Goal: Task Accomplishment & Management: Use online tool/utility

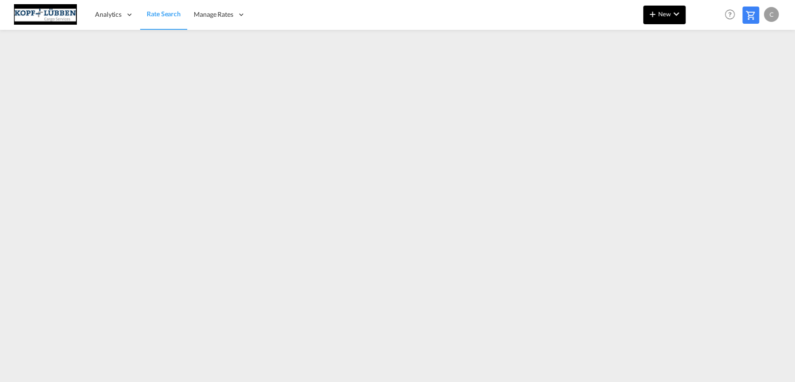
click at [671, 18] on md-icon "icon-chevron-down" at bounding box center [676, 13] width 11 height 11
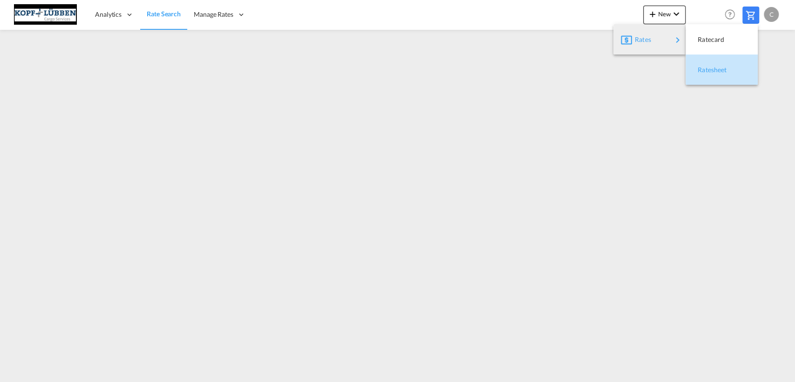
click at [721, 74] on div "Ratesheet" at bounding box center [715, 69] width 34 height 23
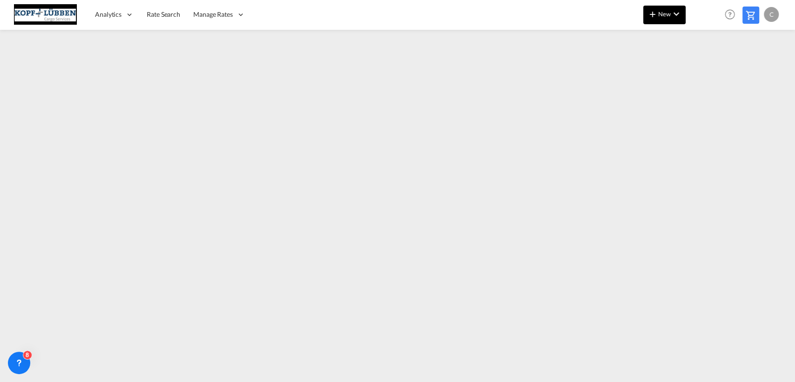
click at [658, 19] on button "New" at bounding box center [664, 15] width 42 height 19
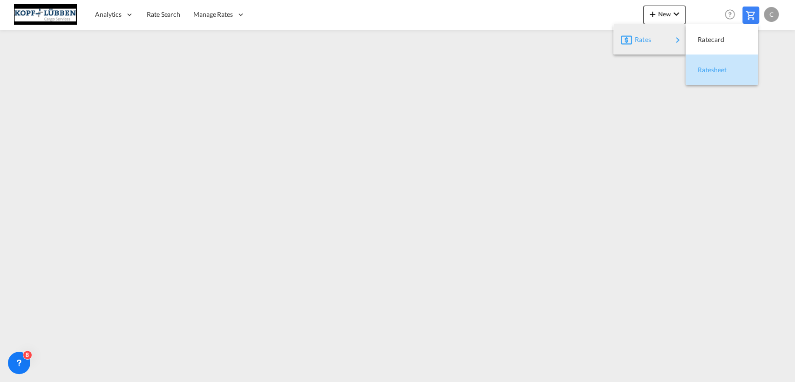
click at [708, 67] on span "Ratesheet" at bounding box center [703, 70] width 10 height 19
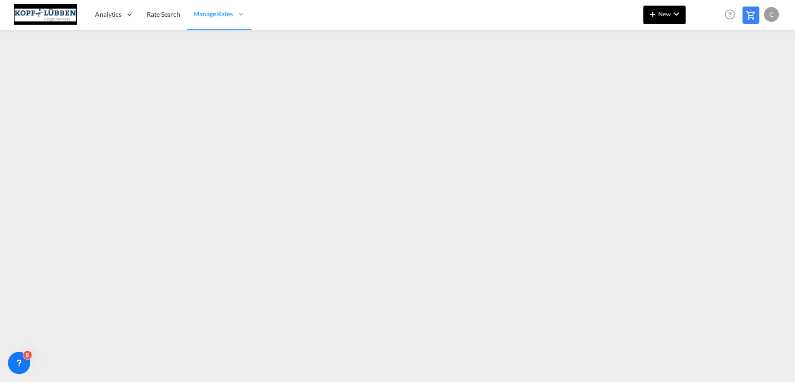
click at [665, 12] on span "New" at bounding box center [664, 13] width 35 height 7
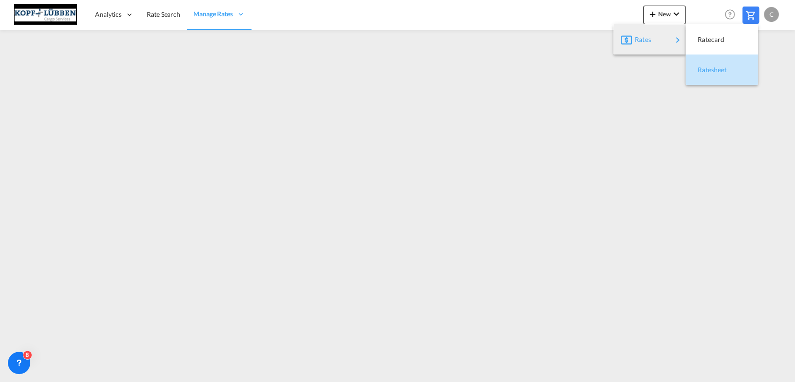
click at [708, 66] on span "Ratesheet" at bounding box center [703, 70] width 10 height 19
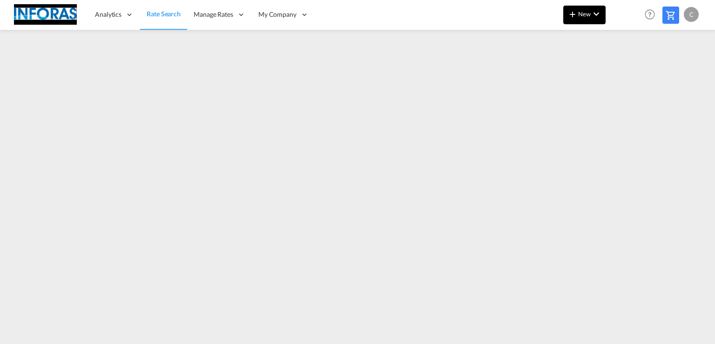
click at [577, 14] on md-icon "icon-plus 400-fg" at bounding box center [572, 13] width 11 height 11
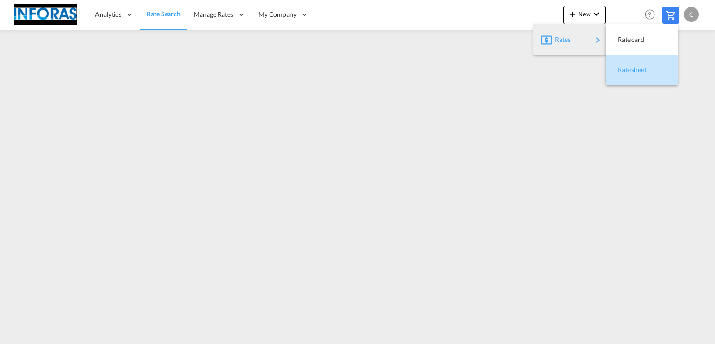
click at [627, 69] on span "Ratesheet" at bounding box center [623, 70] width 10 height 19
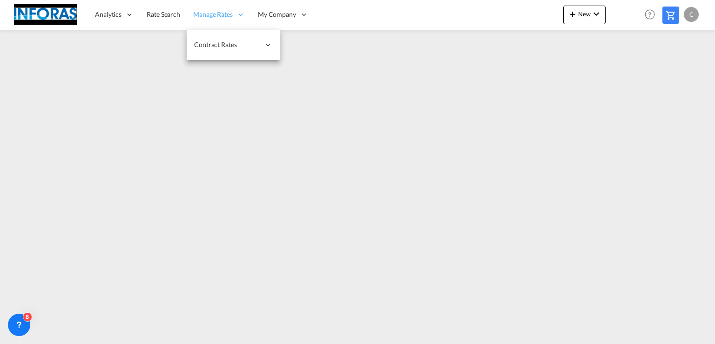
click at [207, 13] on span "Manage Rates" at bounding box center [213, 14] width 40 height 9
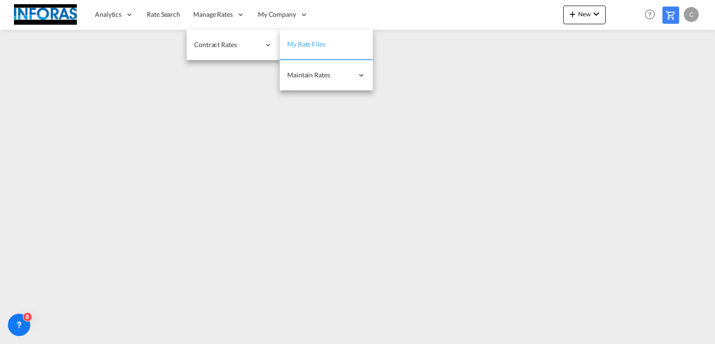
click at [319, 46] on span "My Rate Files" at bounding box center [306, 44] width 38 height 8
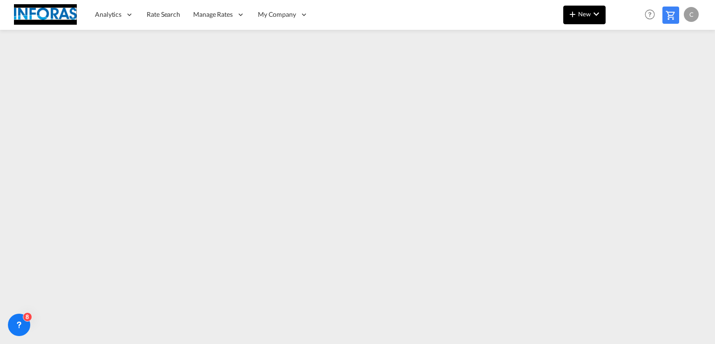
click at [588, 17] on button "New" at bounding box center [585, 15] width 42 height 19
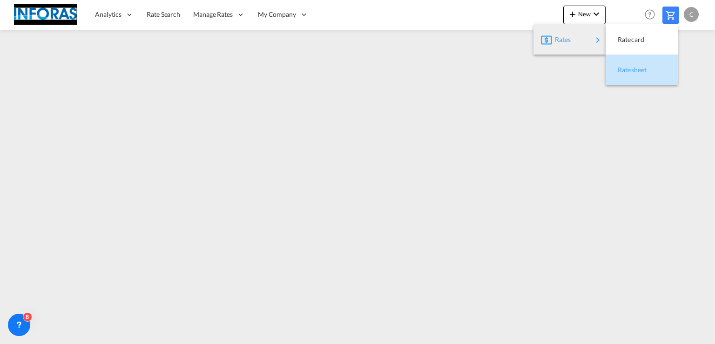
click at [628, 68] on span "Ratesheet" at bounding box center [623, 70] width 10 height 19
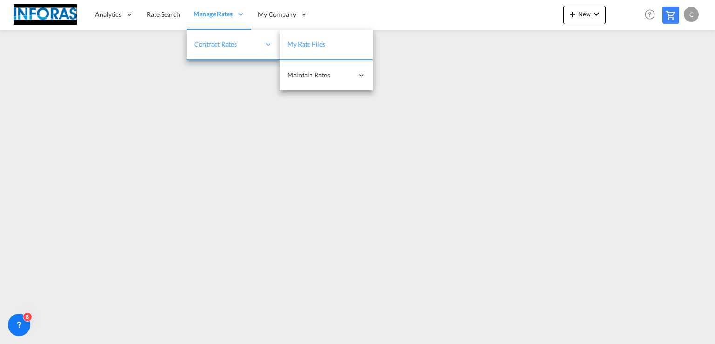
click at [311, 38] on link "My Rate Files" at bounding box center [326, 45] width 93 height 30
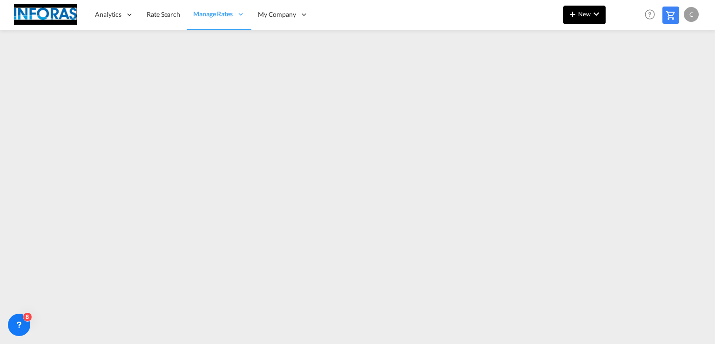
click at [588, 12] on span "New" at bounding box center [584, 13] width 35 height 7
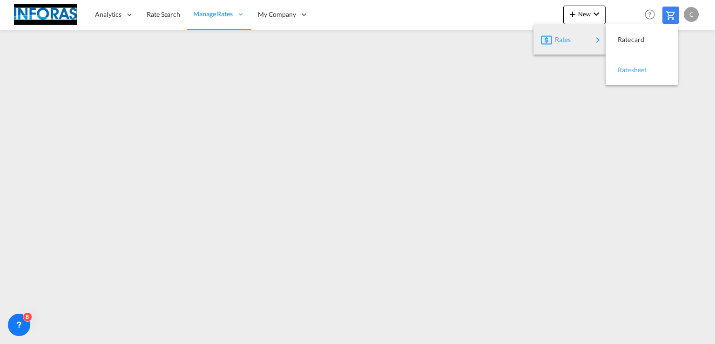
click at [628, 71] on span "Ratesheet" at bounding box center [623, 70] width 10 height 19
